Goal: Task Accomplishment & Management: Manage account settings

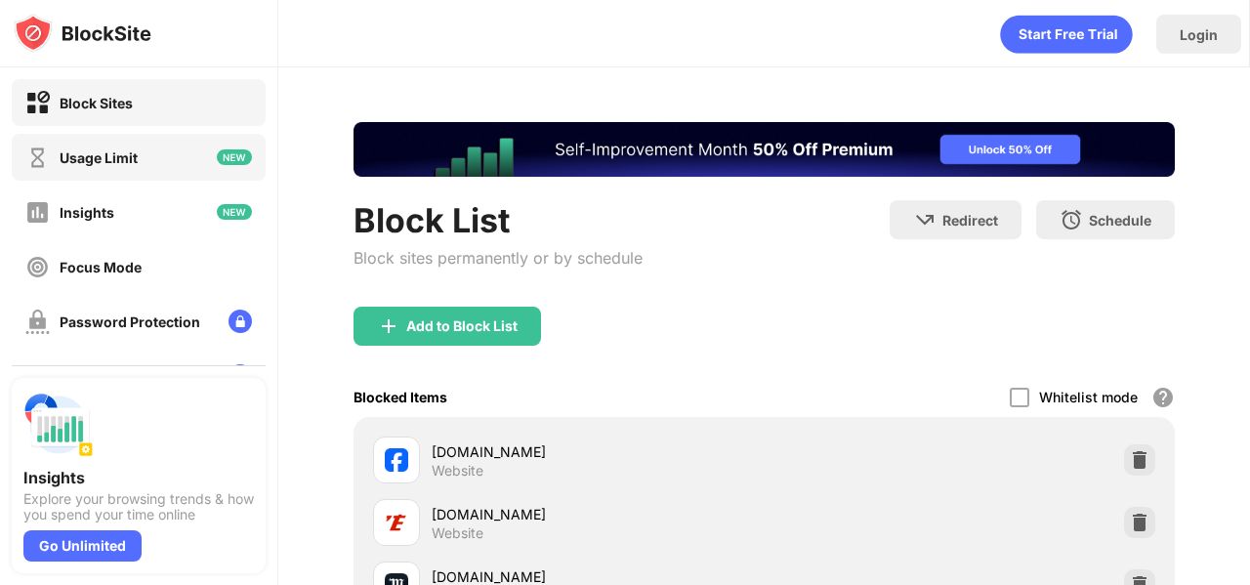
scroll to position [274, 0]
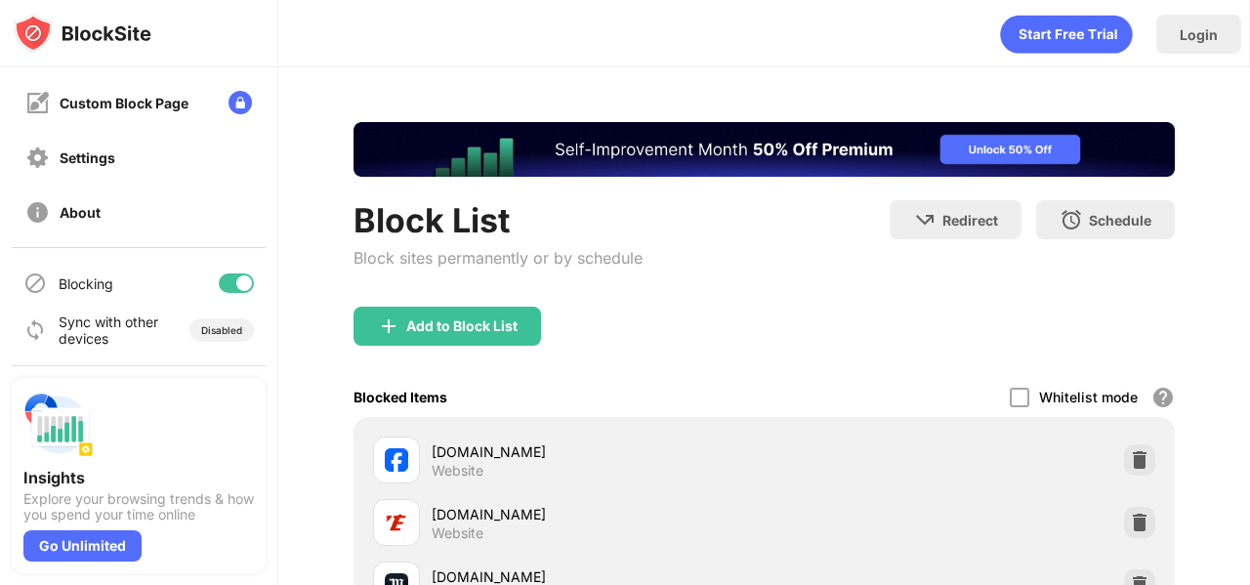
click at [235, 288] on div at bounding box center [236, 284] width 35 height 20
click at [240, 284] on div at bounding box center [236, 284] width 35 height 20
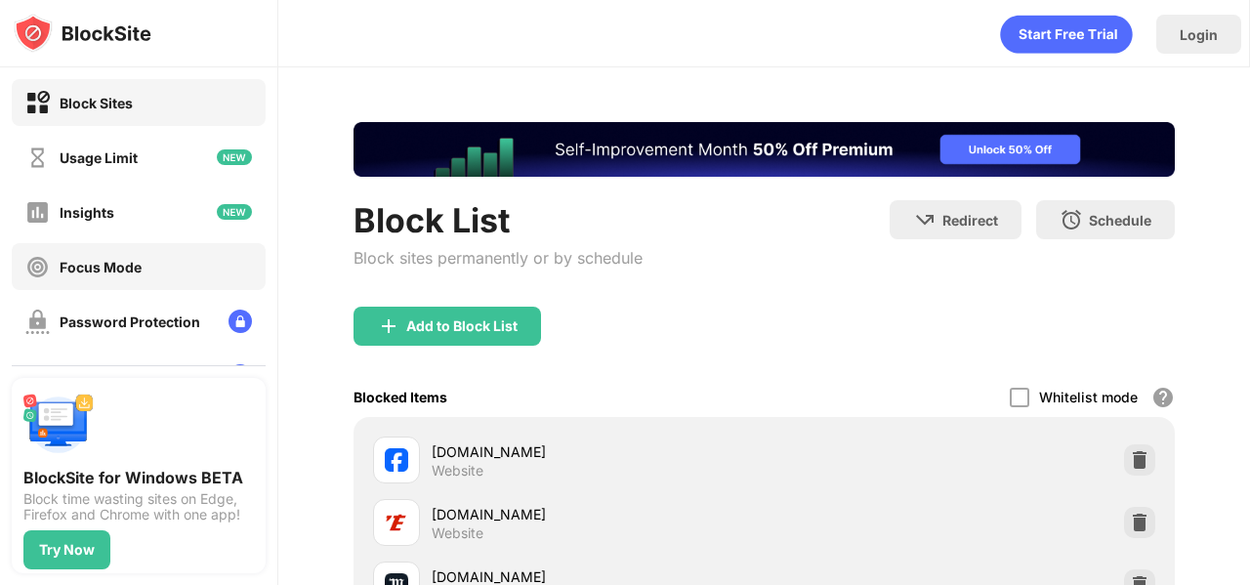
scroll to position [274, 0]
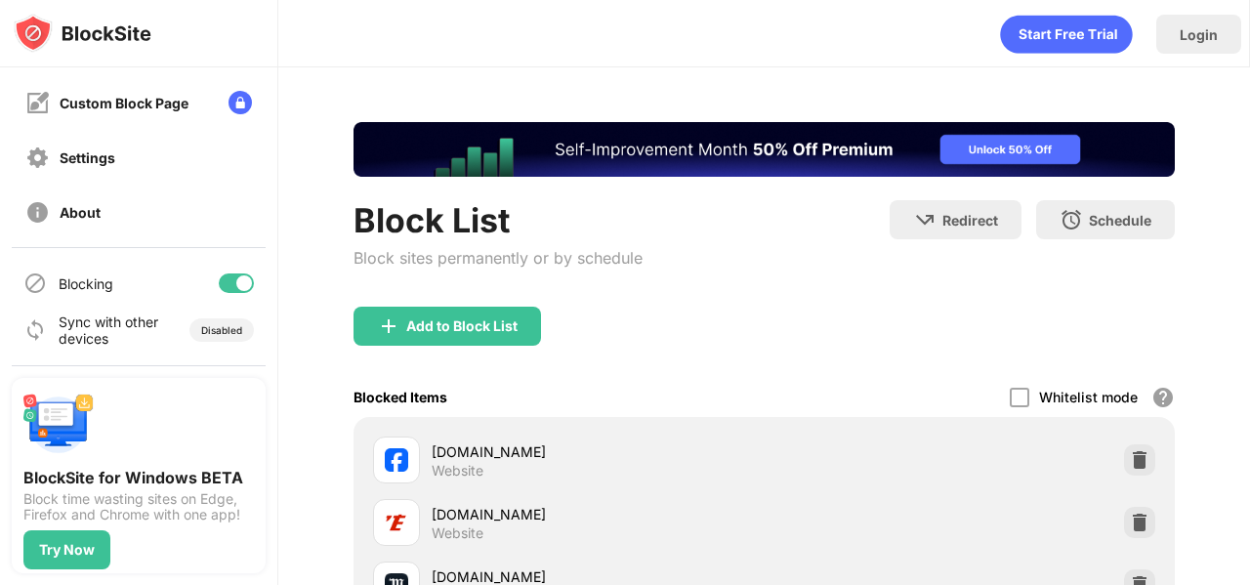
click at [232, 275] on div at bounding box center [236, 284] width 35 height 20
click at [244, 281] on div at bounding box center [236, 284] width 35 height 20
click at [226, 284] on div at bounding box center [236, 284] width 35 height 20
click at [239, 280] on div at bounding box center [236, 284] width 35 height 20
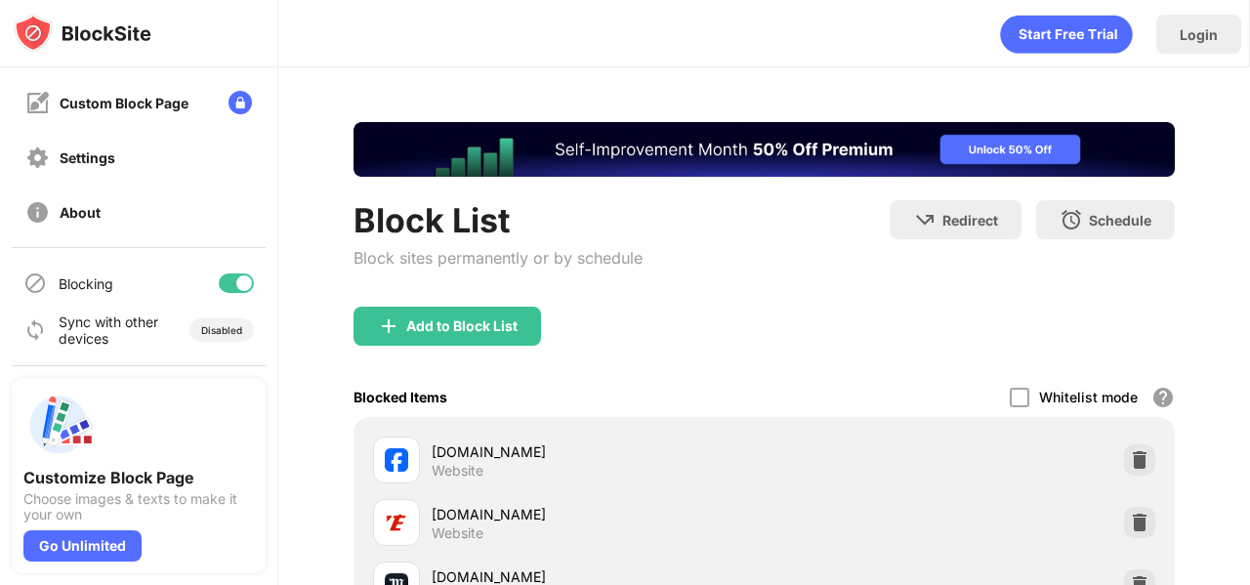
click at [231, 281] on div at bounding box center [236, 284] width 35 height 20
click at [242, 279] on div at bounding box center [236, 284] width 35 height 20
click at [232, 280] on div at bounding box center [236, 284] width 35 height 20
click at [237, 288] on div at bounding box center [236, 284] width 35 height 20
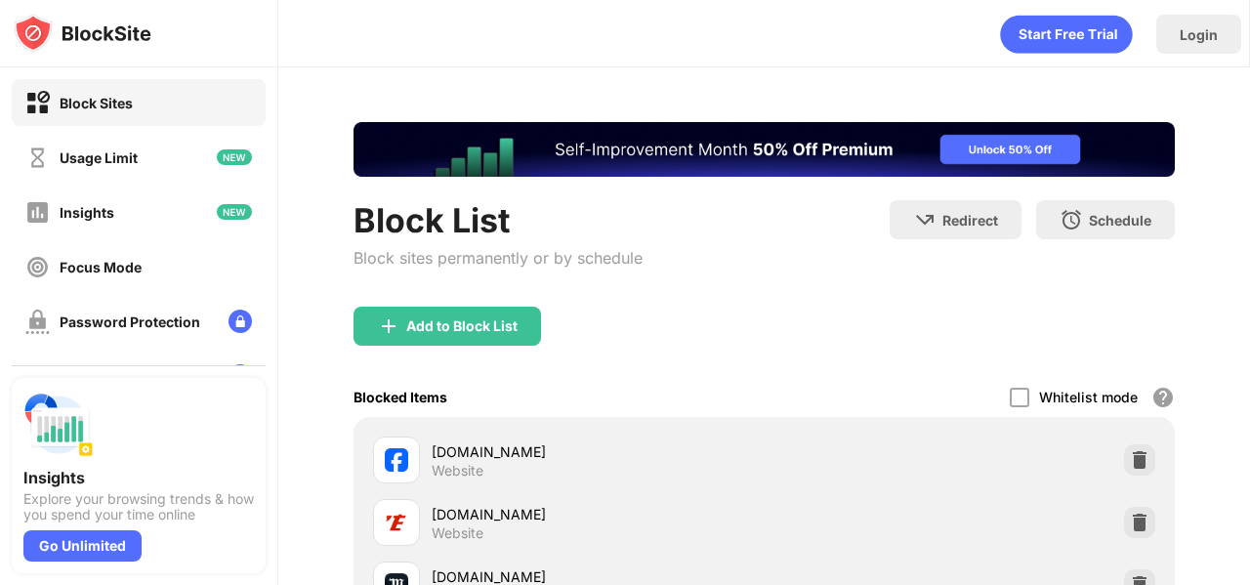
scroll to position [274, 0]
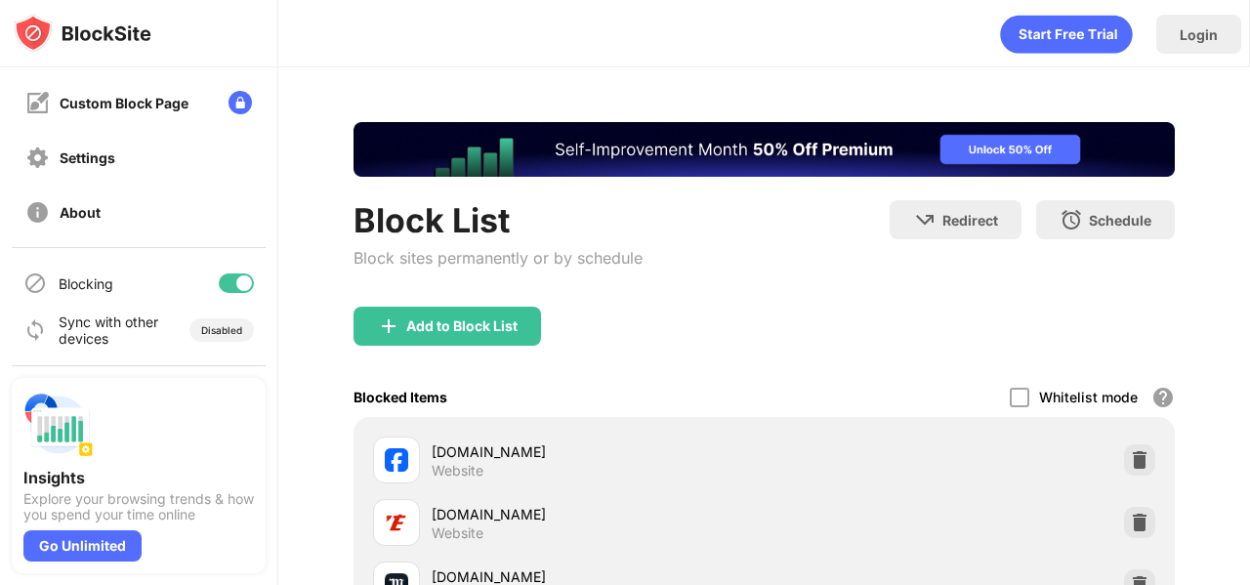
click at [226, 287] on div at bounding box center [236, 284] width 35 height 20
click at [245, 281] on div at bounding box center [236, 284] width 35 height 20
